Goal: Book appointment/travel/reservation

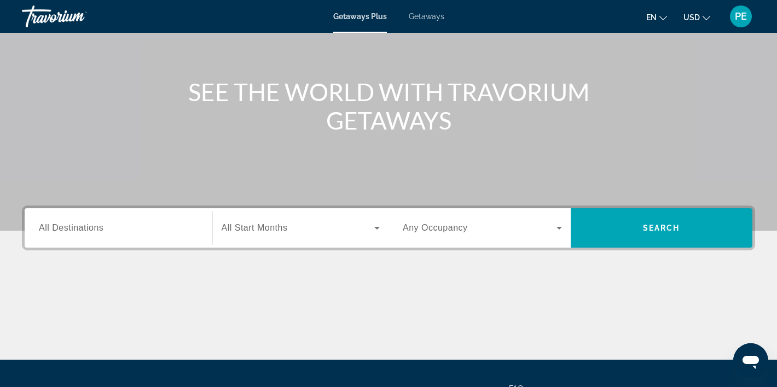
scroll to position [109, 0]
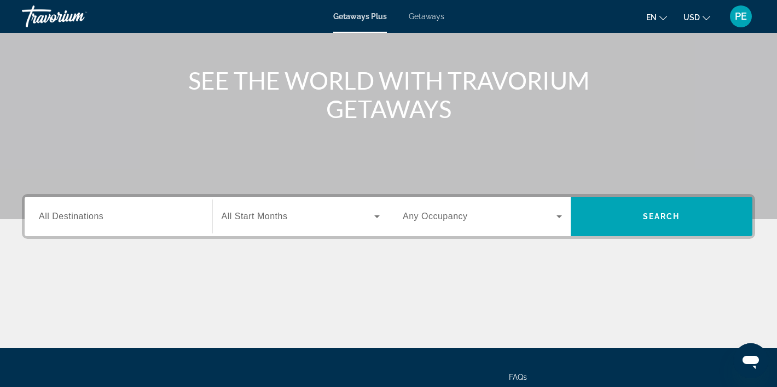
click at [68, 227] on div "Search widget" at bounding box center [118, 216] width 159 height 31
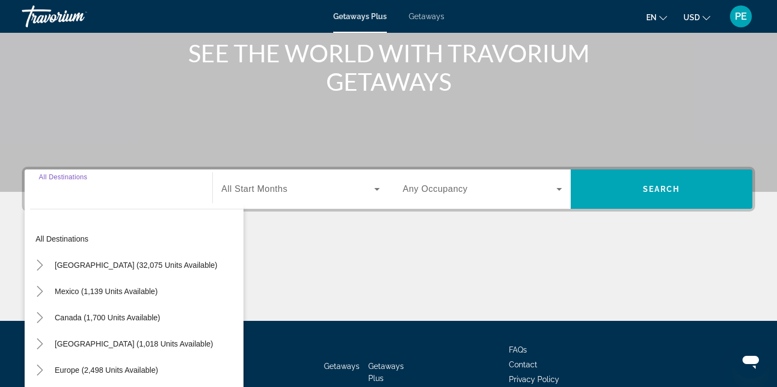
scroll to position [204, 0]
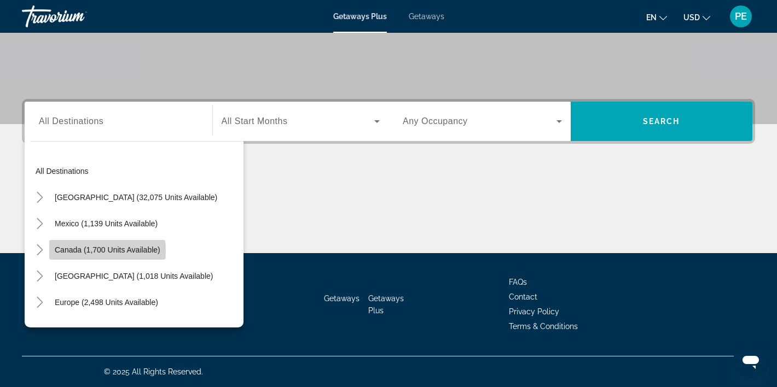
click at [92, 252] on span "Canada (1,700 units available)" at bounding box center [108, 250] width 106 height 9
type input "**********"
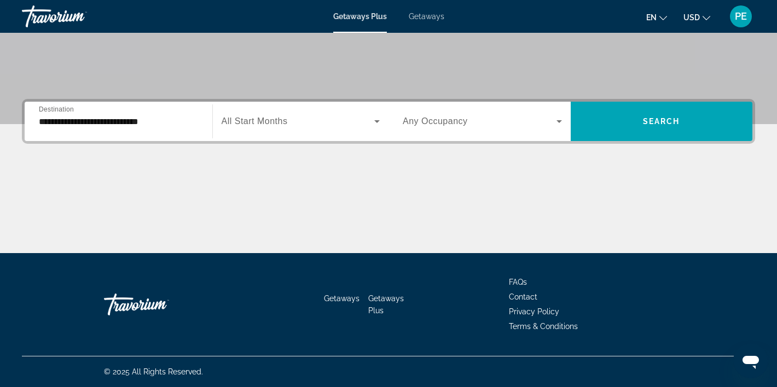
click at [265, 124] on span "All Start Months" at bounding box center [255, 121] width 66 height 9
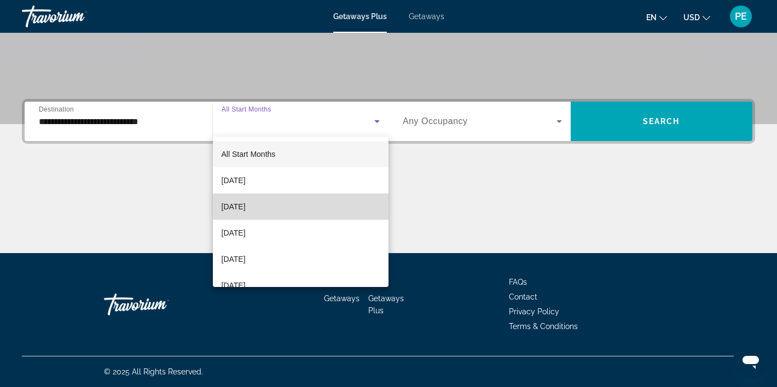
click at [237, 206] on span "[DATE]" at bounding box center [234, 206] width 24 height 13
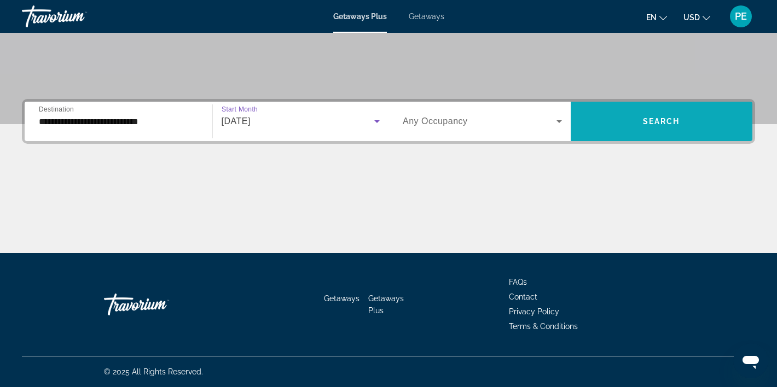
click at [642, 126] on span "Search widget" at bounding box center [662, 121] width 182 height 26
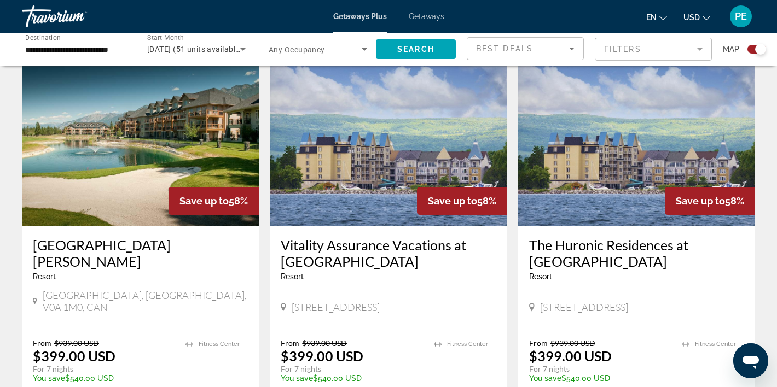
scroll to position [760, 0]
